Goal: Find contact information: Find contact information

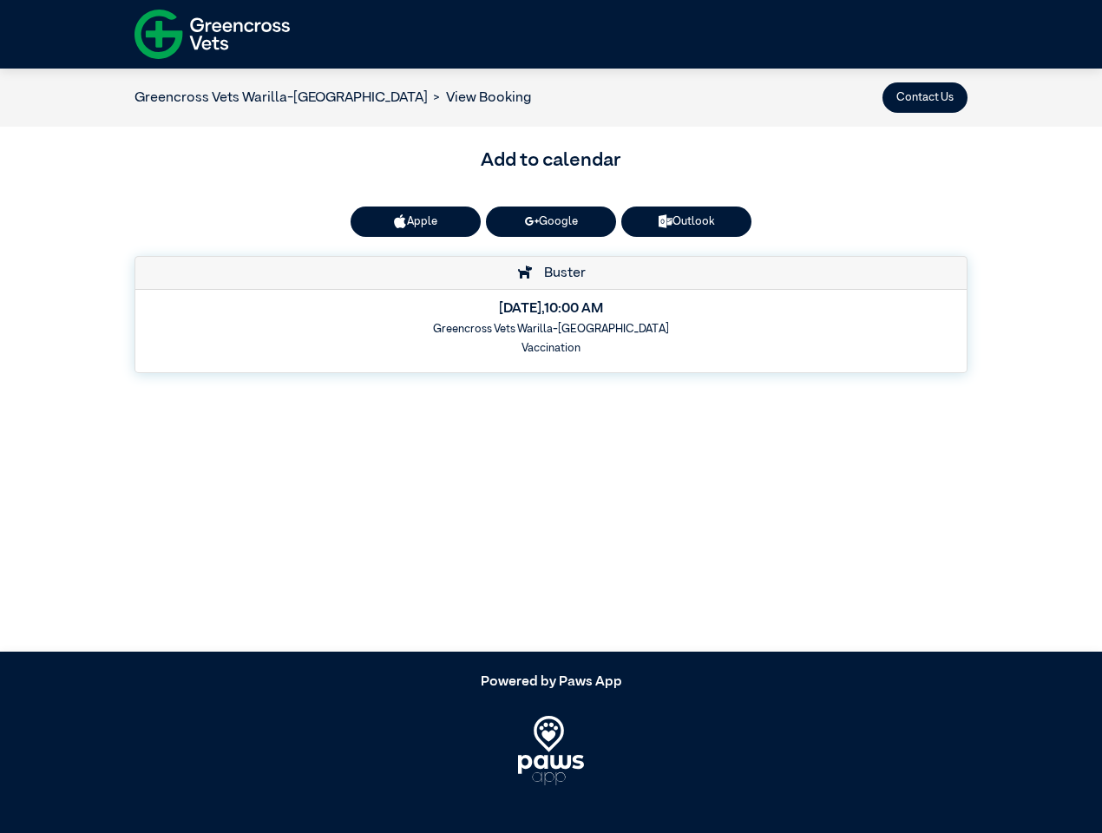
click at [925, 97] on button "Contact Us" at bounding box center [925, 97] width 85 height 30
click at [416, 221] on button "Apple" at bounding box center [416, 222] width 130 height 30
